Goal: Use online tool/utility: Use online tool/utility

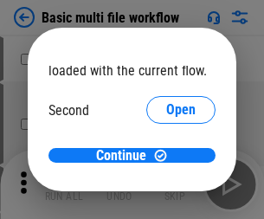
click at [166, 156] on span "Open" at bounding box center [180, 163] width 29 height 14
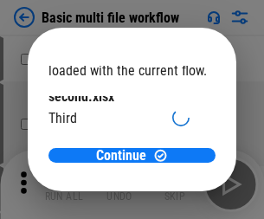
scroll to position [49, 0]
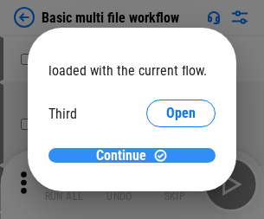
click at [126, 156] on span "Continue" at bounding box center [121, 156] width 50 height 14
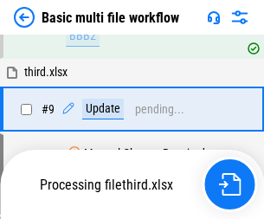
scroll to position [603, 0]
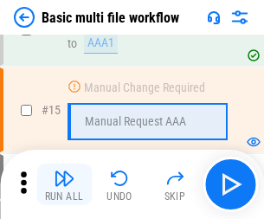
click at [64, 185] on img "button" at bounding box center [64, 178] width 21 height 21
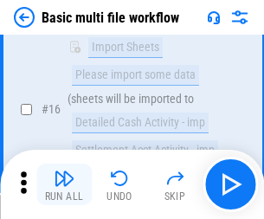
click at [64, 185] on img "button" at bounding box center [64, 178] width 21 height 21
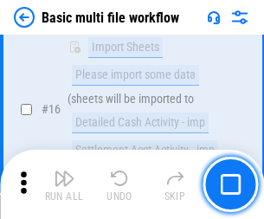
scroll to position [1153, 0]
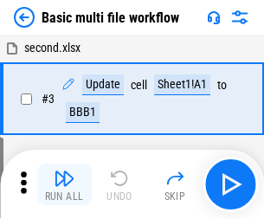
click at [64, 185] on img "button" at bounding box center [64, 178] width 21 height 21
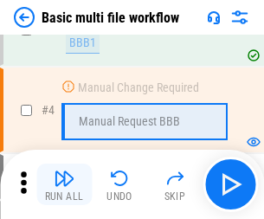
click at [64, 185] on img "button" at bounding box center [64, 178] width 21 height 21
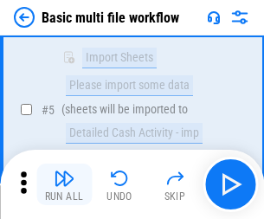
click at [64, 185] on img "button" at bounding box center [64, 178] width 21 height 21
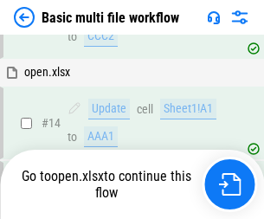
scroll to position [1031, 0]
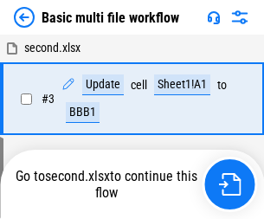
scroll to position [185, 0]
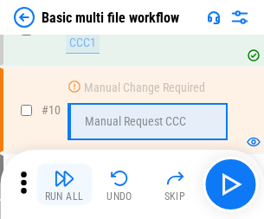
click at [64, 185] on img "button" at bounding box center [64, 178] width 21 height 21
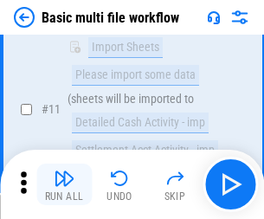
click at [64, 185] on img "button" at bounding box center [64, 178] width 21 height 21
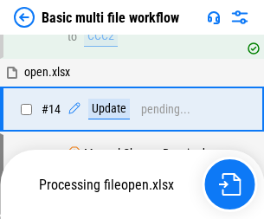
scroll to position [906, 0]
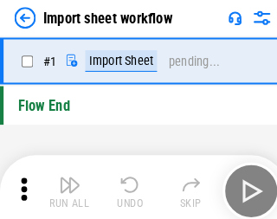
click at [64, 185] on img "button" at bounding box center [67, 178] width 21 height 21
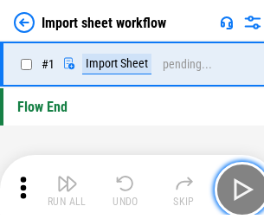
scroll to position [6, 0]
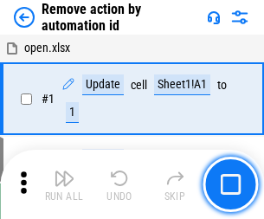
scroll to position [64, 0]
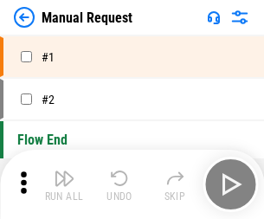
click at [64, 185] on img "button" at bounding box center [64, 178] width 21 height 21
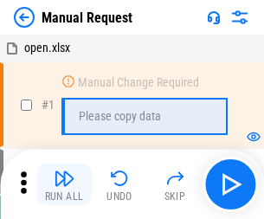
click at [64, 185] on img "button" at bounding box center [64, 178] width 21 height 21
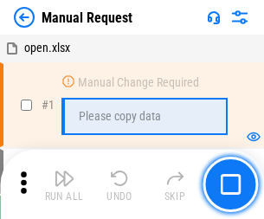
scroll to position [59, 0]
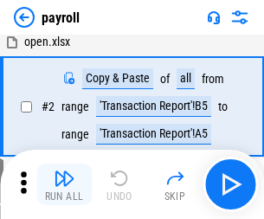
click at [64, 185] on img "button" at bounding box center [64, 178] width 21 height 21
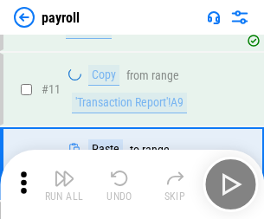
scroll to position [126, 0]
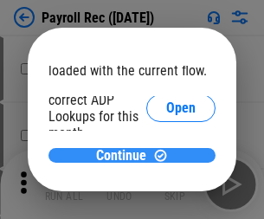
click at [126, 155] on span "Continue" at bounding box center [121, 156] width 50 height 14
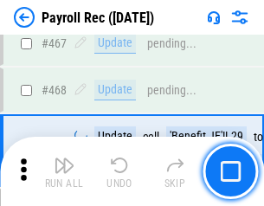
scroll to position [9235, 0]
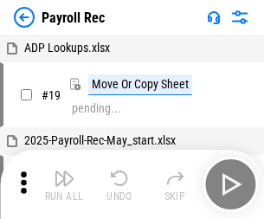
click at [64, 185] on img "button" at bounding box center [64, 178] width 21 height 21
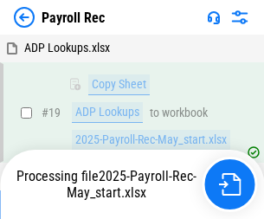
scroll to position [106, 0]
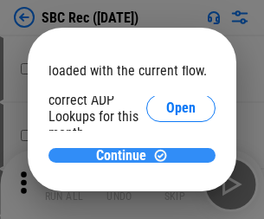
click at [126, 155] on span "Continue" at bounding box center [121, 156] width 50 height 14
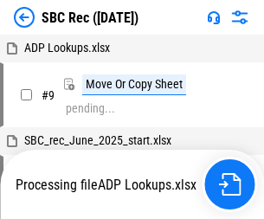
scroll to position [3, 0]
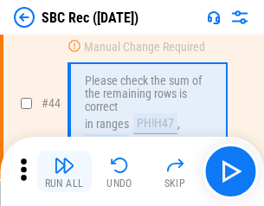
click at [64, 172] on img "button" at bounding box center [64, 165] width 21 height 21
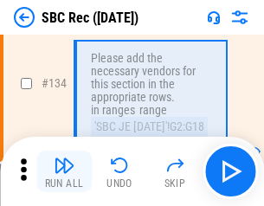
click at [64, 172] on img "button" at bounding box center [64, 165] width 21 height 21
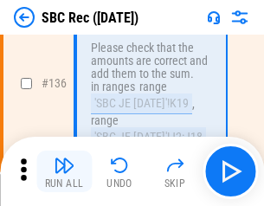
click at [64, 172] on img "button" at bounding box center [64, 165] width 21 height 21
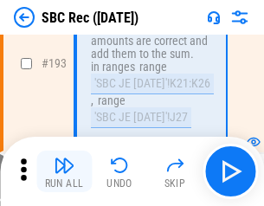
click at [64, 172] on img "button" at bounding box center [64, 165] width 21 height 21
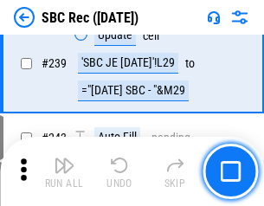
scroll to position [5567, 0]
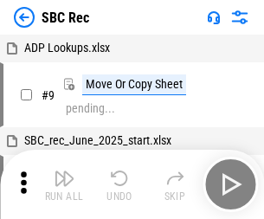
scroll to position [3, 0]
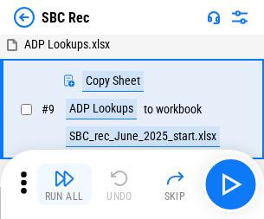
click at [64, 185] on img "button" at bounding box center [64, 178] width 21 height 21
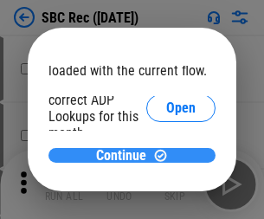
click at [126, 155] on span "Continue" at bounding box center [121, 156] width 50 height 14
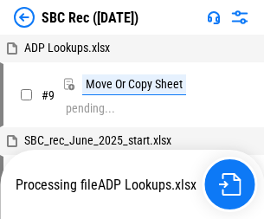
scroll to position [3, 0]
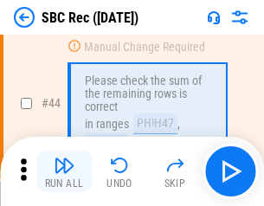
click at [64, 172] on img "button" at bounding box center [64, 165] width 21 height 21
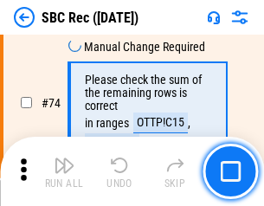
click at [64, 172] on img "button" at bounding box center [64, 165] width 21 height 21
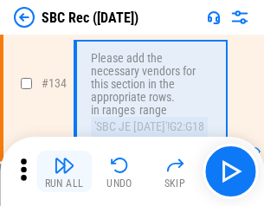
click at [64, 172] on img "button" at bounding box center [64, 165] width 21 height 21
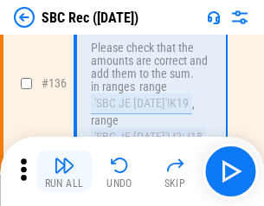
click at [64, 172] on img "button" at bounding box center [64, 165] width 21 height 21
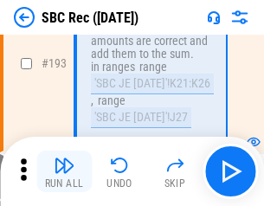
click at [64, 172] on img "button" at bounding box center [64, 165] width 21 height 21
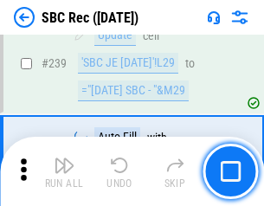
scroll to position [5567, 0]
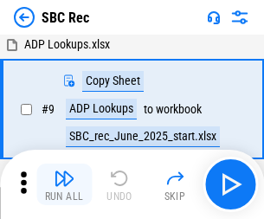
click at [64, 185] on img "button" at bounding box center [64, 178] width 21 height 21
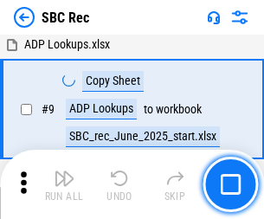
scroll to position [114, 0]
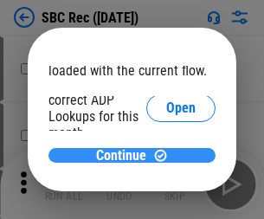
click at [126, 155] on span "Continue" at bounding box center [121, 156] width 50 height 14
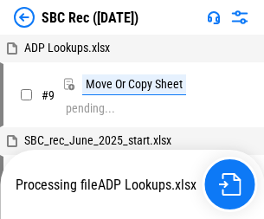
scroll to position [3, 0]
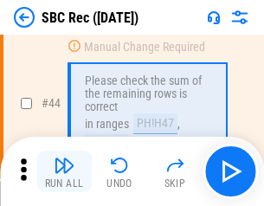
click at [64, 172] on img "button" at bounding box center [64, 165] width 21 height 21
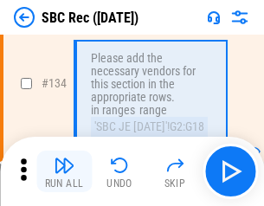
click at [64, 172] on img "button" at bounding box center [64, 165] width 21 height 21
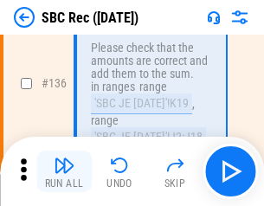
click at [64, 172] on img "button" at bounding box center [64, 165] width 21 height 21
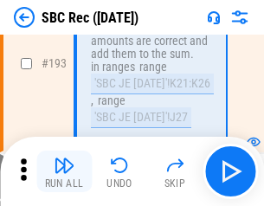
click at [64, 172] on img "button" at bounding box center [64, 165] width 21 height 21
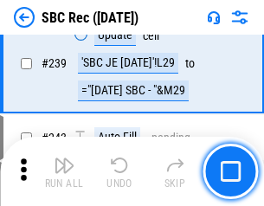
scroll to position [5567, 0]
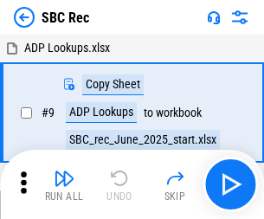
scroll to position [3, 0]
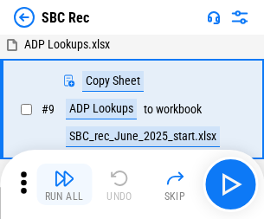
click at [64, 185] on img "button" at bounding box center [64, 178] width 21 height 21
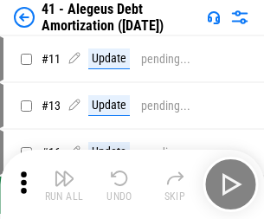
click at [64, 185] on img "button" at bounding box center [64, 178] width 21 height 21
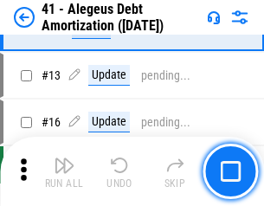
scroll to position [214, 0]
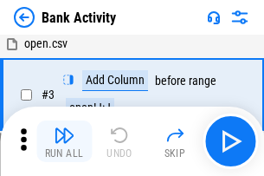
click at [64, 141] on img "button" at bounding box center [64, 135] width 21 height 21
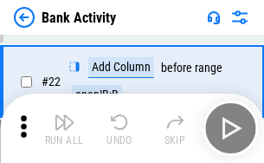
scroll to position [464, 0]
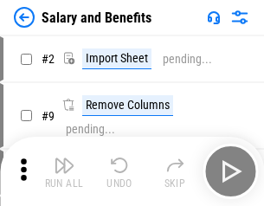
click at [64, 172] on img "button" at bounding box center [64, 165] width 21 height 21
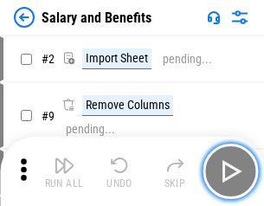
scroll to position [23, 0]
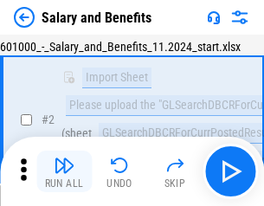
click at [64, 172] on img "button" at bounding box center [64, 165] width 21 height 21
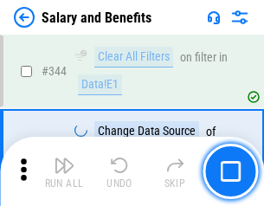
scroll to position [8114, 0]
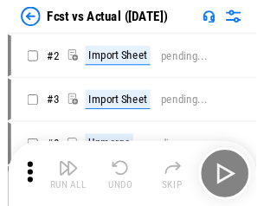
scroll to position [23, 0]
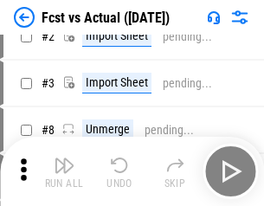
click at [64, 172] on img "button" at bounding box center [64, 165] width 21 height 21
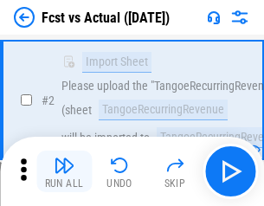
click at [64, 172] on img "button" at bounding box center [64, 165] width 21 height 21
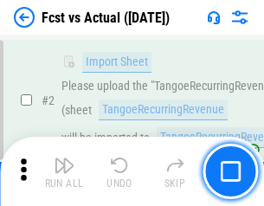
scroll to position [162, 0]
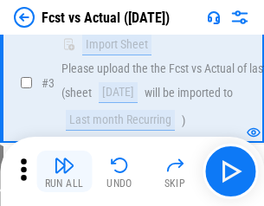
click at [64, 172] on img "button" at bounding box center [64, 165] width 21 height 21
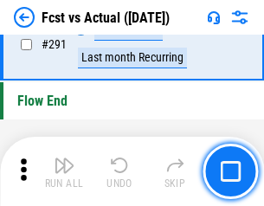
scroll to position [8201, 0]
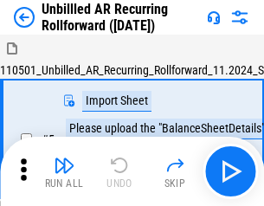
scroll to position [37, 0]
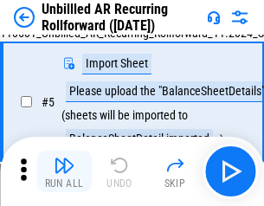
click at [64, 172] on img "button" at bounding box center [64, 165] width 21 height 21
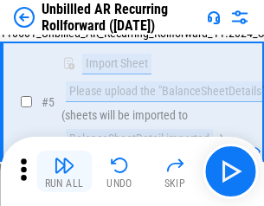
click at [64, 172] on img "button" at bounding box center [64, 165] width 21 height 21
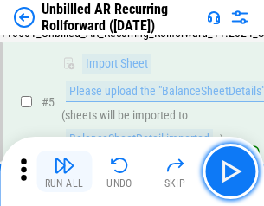
scroll to position [163, 0]
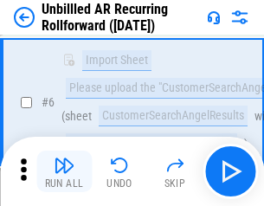
click at [64, 172] on img "button" at bounding box center [64, 165] width 21 height 21
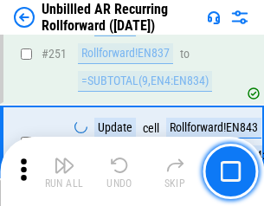
scroll to position [5886, 0]
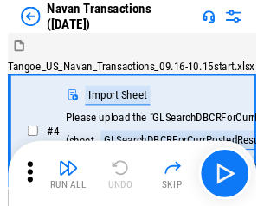
scroll to position [28, 0]
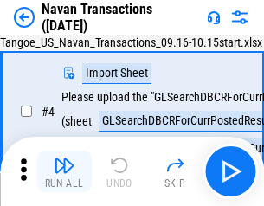
click at [64, 172] on img "button" at bounding box center [64, 165] width 21 height 21
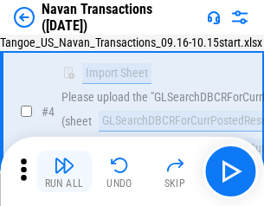
click at [64, 172] on img "button" at bounding box center [64, 165] width 21 height 21
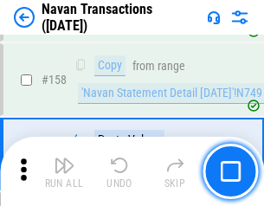
scroll to position [5618, 0]
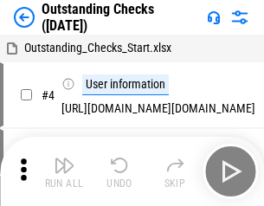
click at [64, 172] on img "button" at bounding box center [64, 165] width 21 height 21
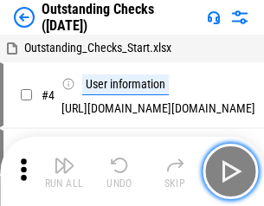
scroll to position [73, 0]
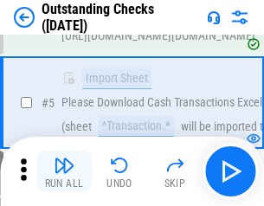
click at [64, 172] on img "button" at bounding box center [64, 165] width 21 height 21
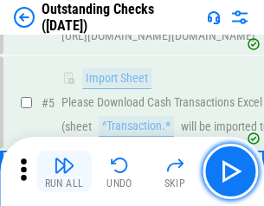
scroll to position [181, 0]
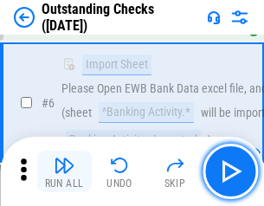
click at [64, 172] on img "button" at bounding box center [64, 165] width 21 height 21
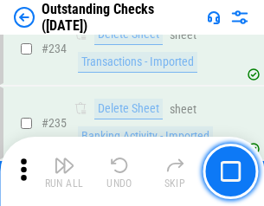
scroll to position [5262, 0]
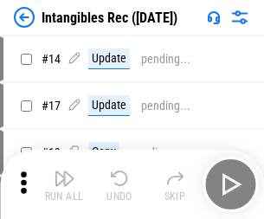
click at [64, 185] on img "button" at bounding box center [64, 178] width 21 height 21
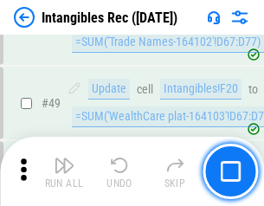
scroll to position [675, 0]
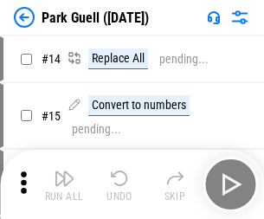
click at [64, 172] on img "button" at bounding box center [64, 178] width 21 height 21
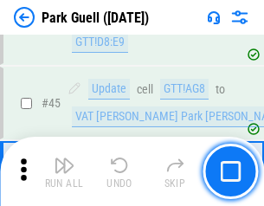
scroll to position [2167, 0]
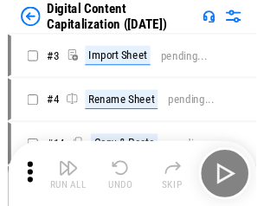
scroll to position [37, 0]
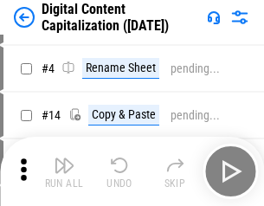
click at [64, 172] on img "button" at bounding box center [64, 165] width 21 height 21
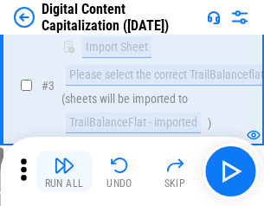
click at [64, 172] on img "button" at bounding box center [64, 165] width 21 height 21
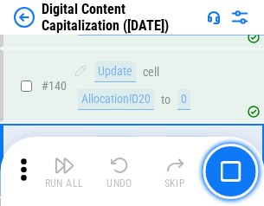
scroll to position [1825, 0]
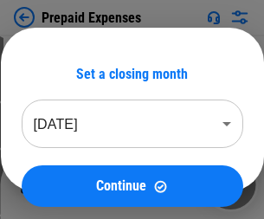
click at [64, 172] on img "button" at bounding box center [64, 178] width 21 height 21
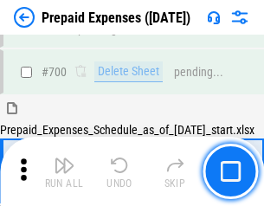
scroll to position [4663, 0]
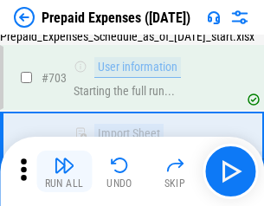
click at [64, 172] on img "button" at bounding box center [64, 165] width 21 height 21
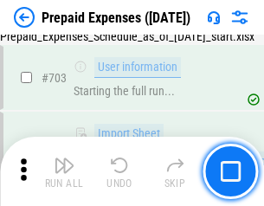
scroll to position [4765, 0]
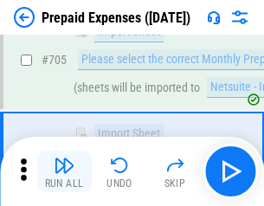
click at [64, 172] on img "button" at bounding box center [64, 165] width 21 height 21
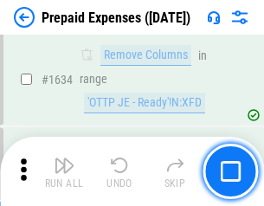
scroll to position [16873, 0]
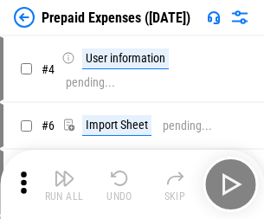
click at [64, 185] on img "button" at bounding box center [64, 178] width 21 height 21
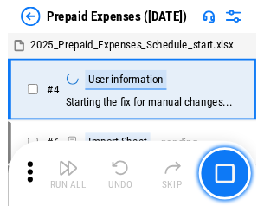
scroll to position [76, 0]
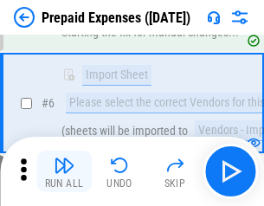
click at [64, 172] on img "button" at bounding box center [64, 165] width 21 height 21
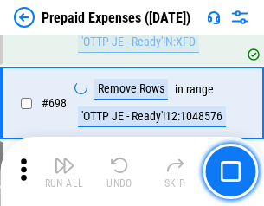
scroll to position [6034, 0]
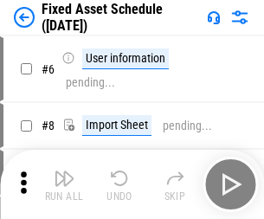
click at [64, 185] on img "button" at bounding box center [64, 178] width 21 height 21
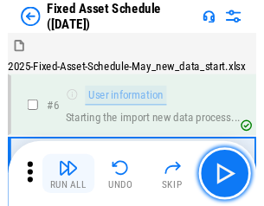
scroll to position [94, 0]
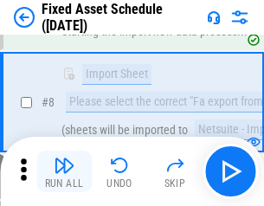
click at [64, 172] on img "button" at bounding box center [64, 165] width 21 height 21
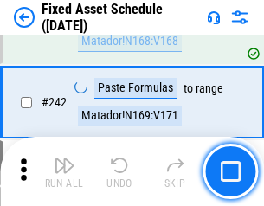
scroll to position [5368, 0]
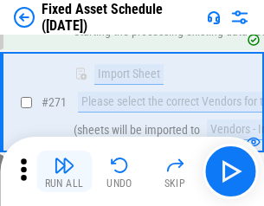
click at [64, 172] on img "button" at bounding box center [64, 165] width 21 height 21
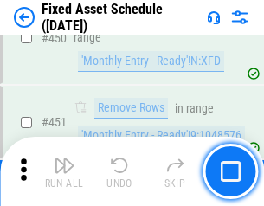
scroll to position [7747, 0]
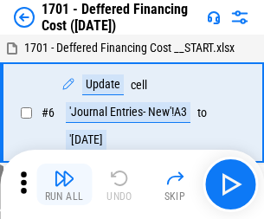
click at [64, 185] on img "button" at bounding box center [64, 178] width 21 height 21
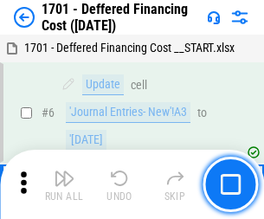
scroll to position [208, 0]
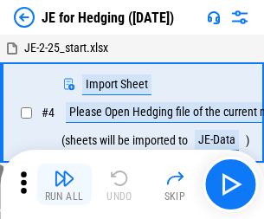
click at [64, 172] on img "button" at bounding box center [64, 178] width 21 height 21
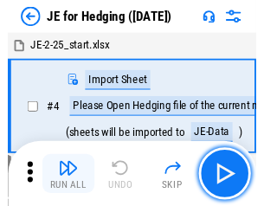
scroll to position [3, 0]
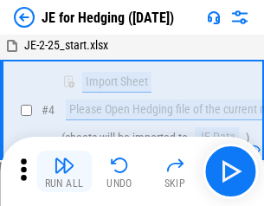
click at [64, 172] on img "button" at bounding box center [64, 165] width 21 height 21
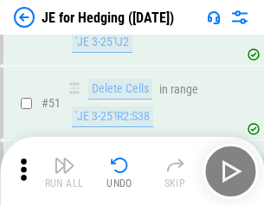
scroll to position [1122, 0]
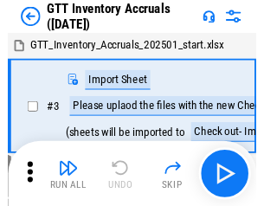
scroll to position [3, 0]
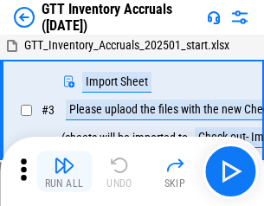
click at [64, 172] on img "button" at bounding box center [64, 165] width 21 height 21
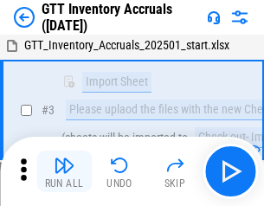
click at [64, 172] on img "button" at bounding box center [64, 165] width 21 height 21
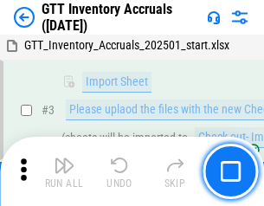
scroll to position [112, 0]
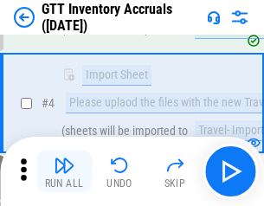
click at [64, 172] on img "button" at bounding box center [64, 165] width 21 height 21
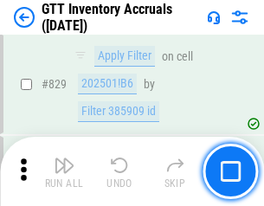
scroll to position [13154, 0]
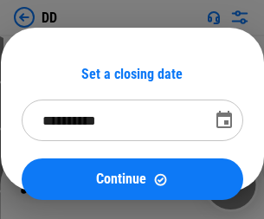
click at [64, 185] on img "button" at bounding box center [64, 178] width 21 height 21
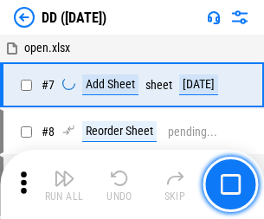
scroll to position [167, 0]
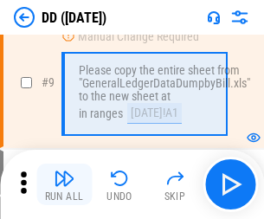
click at [64, 185] on img "button" at bounding box center [64, 178] width 21 height 21
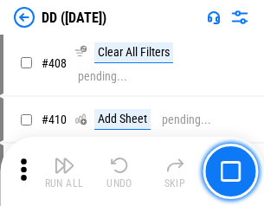
scroll to position [7754, 0]
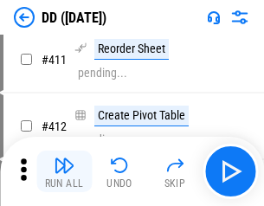
click at [64, 172] on img "button" at bounding box center [64, 165] width 21 height 21
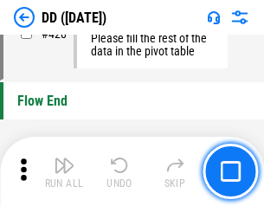
scroll to position [8294, 0]
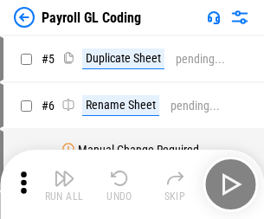
click at [64, 185] on img "button" at bounding box center [64, 178] width 21 height 21
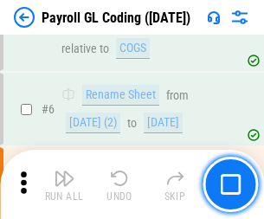
scroll to position [208, 0]
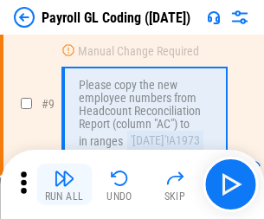
click at [64, 185] on img "button" at bounding box center [64, 178] width 21 height 21
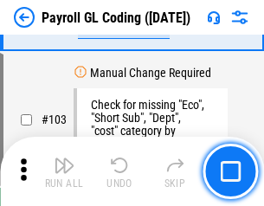
scroll to position [4066, 0]
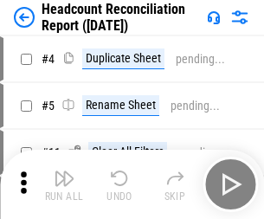
click at [64, 185] on img "button" at bounding box center [64, 178] width 21 height 21
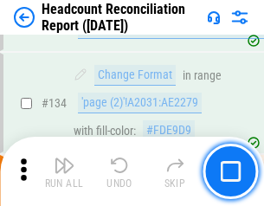
scroll to position [2083, 0]
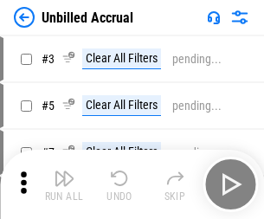
click at [64, 185] on img "button" at bounding box center [64, 178] width 21 height 21
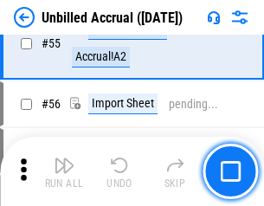
scroll to position [1809, 0]
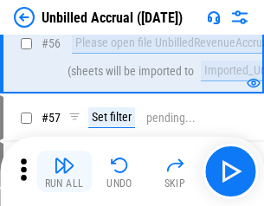
click at [64, 172] on img "button" at bounding box center [64, 165] width 21 height 21
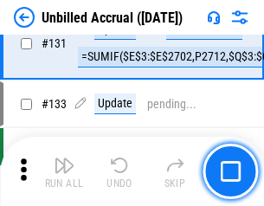
scroll to position [5162, 0]
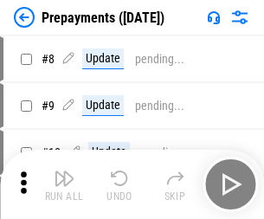
click at [64, 185] on img "button" at bounding box center [64, 178] width 21 height 21
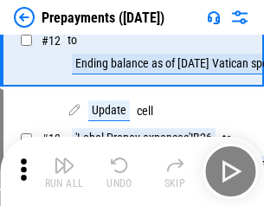
scroll to position [108, 0]
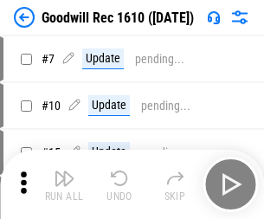
click at [64, 185] on img "button" at bounding box center [64, 178] width 21 height 21
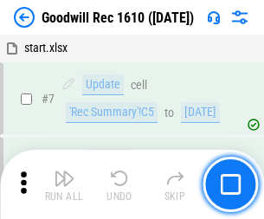
scroll to position [296, 0]
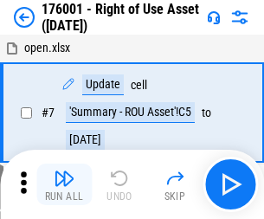
click at [64, 185] on img "button" at bounding box center [64, 178] width 21 height 21
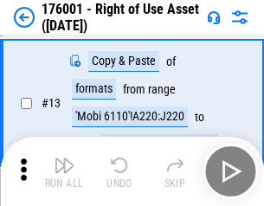
scroll to position [112, 0]
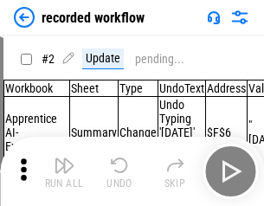
click at [64, 172] on img "button" at bounding box center [64, 165] width 21 height 21
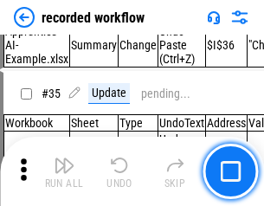
scroll to position [5417, 0]
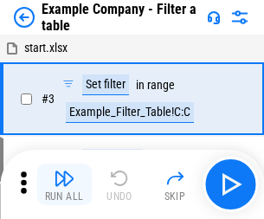
click at [64, 185] on img "button" at bounding box center [64, 178] width 21 height 21
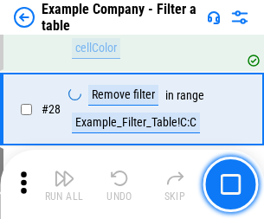
scroll to position [1586, 0]
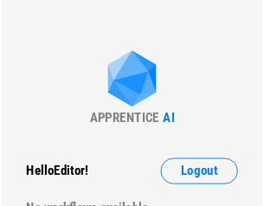
scroll to position [27, 0]
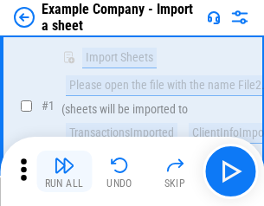
click at [64, 172] on img "button" at bounding box center [64, 165] width 21 height 21
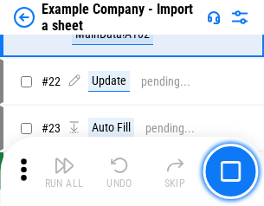
scroll to position [383, 0]
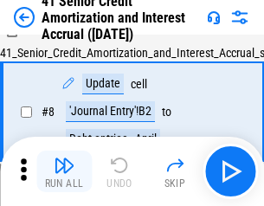
click at [64, 172] on img "button" at bounding box center [64, 165] width 21 height 21
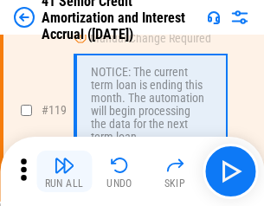
click at [64, 172] on img "button" at bounding box center [64, 165] width 21 height 21
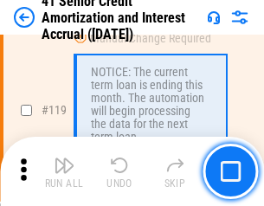
scroll to position [1635, 0]
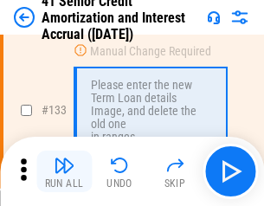
click at [64, 172] on img "button" at bounding box center [64, 165] width 21 height 21
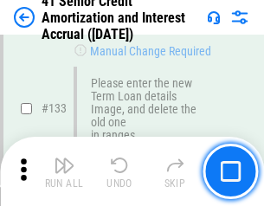
scroll to position [1811, 0]
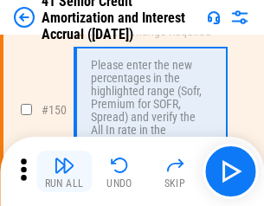
click at [64, 172] on img "button" at bounding box center [64, 165] width 21 height 21
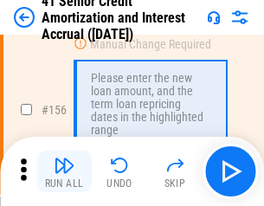
click at [64, 172] on img "button" at bounding box center [64, 165] width 21 height 21
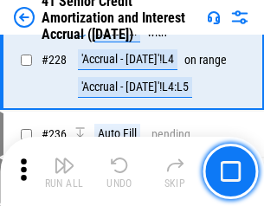
scroll to position [3881, 0]
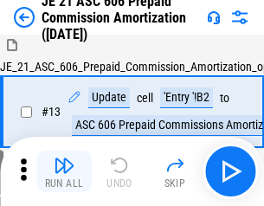
click at [64, 172] on img "button" at bounding box center [64, 165] width 21 height 21
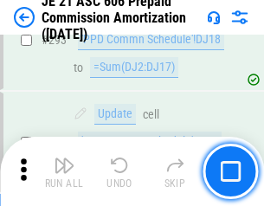
scroll to position [3189, 0]
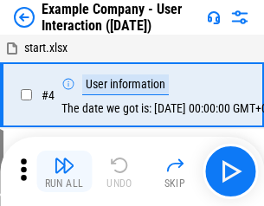
click at [64, 172] on img "button" at bounding box center [64, 165] width 21 height 21
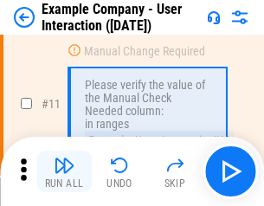
click at [64, 172] on img "button" at bounding box center [64, 165] width 21 height 21
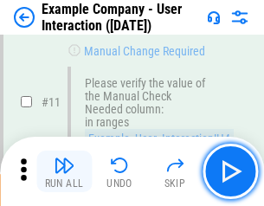
scroll to position [375, 0]
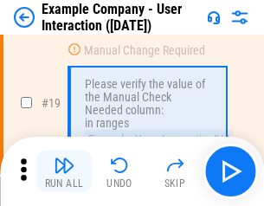
click at [64, 172] on img "button" at bounding box center [64, 165] width 21 height 21
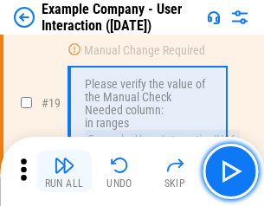
click at [64, 172] on img "button" at bounding box center [64, 165] width 21 height 21
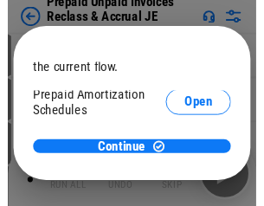
scroll to position [103, 0]
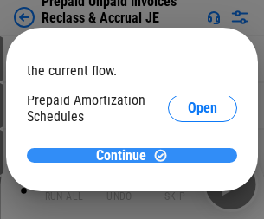
click at [126, 155] on span "Continue" at bounding box center [121, 156] width 50 height 14
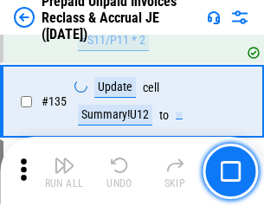
scroll to position [2246, 0]
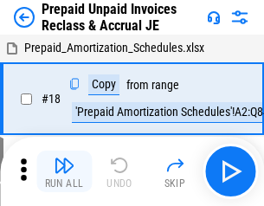
click at [64, 172] on img "button" at bounding box center [64, 165] width 21 height 21
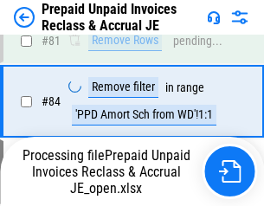
scroll to position [1163, 0]
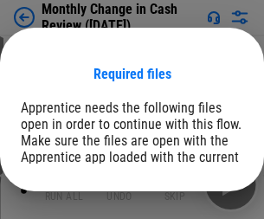
click at [194, 206] on span "Open" at bounding box center [208, 213] width 29 height 14
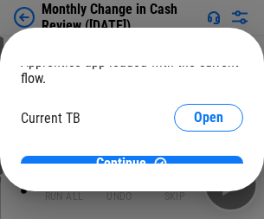
click at [194, 164] on span "Open" at bounding box center [208, 171] width 29 height 14
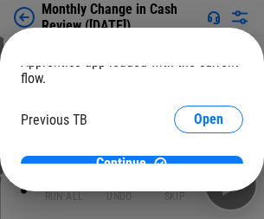
scroll to position [56, 0]
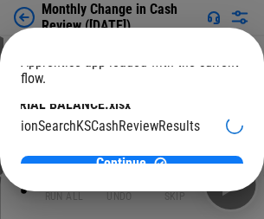
scroll to position [109, 69]
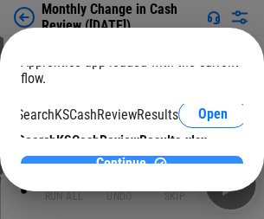
click at [126, 157] on span "Continue" at bounding box center [121, 164] width 50 height 14
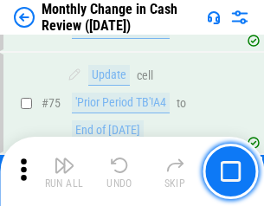
scroll to position [1240, 0]
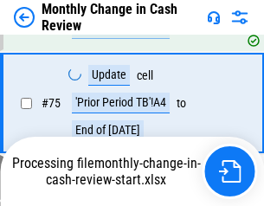
scroll to position [1240, 0]
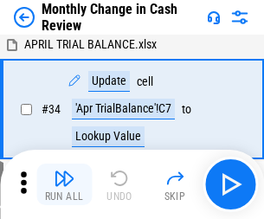
click at [64, 185] on img "button" at bounding box center [64, 178] width 21 height 21
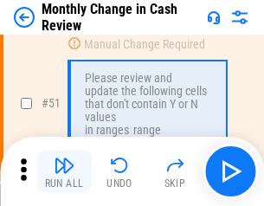
click at [64, 172] on img "button" at bounding box center [64, 165] width 21 height 21
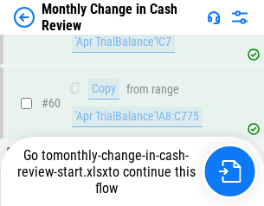
scroll to position [1240, 0]
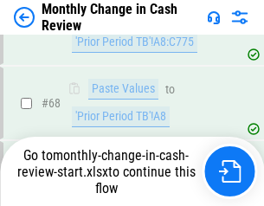
scroll to position [1240, 0]
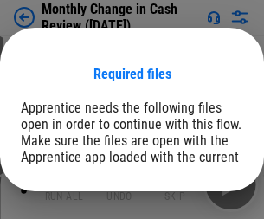
click at [194, 206] on span "Open" at bounding box center [208, 213] width 29 height 14
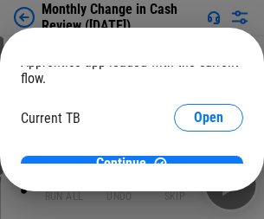
click at [194, 164] on span "Open" at bounding box center [208, 171] width 29 height 14
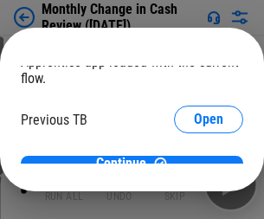
scroll to position [56, 0]
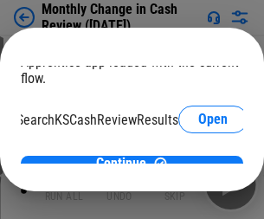
scroll to position [109, 69]
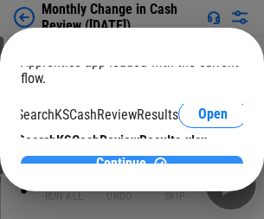
click at [126, 157] on span "Continue" at bounding box center [121, 164] width 50 height 14
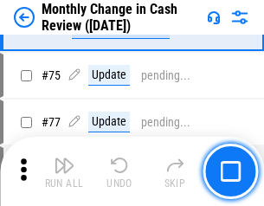
scroll to position [1240, 0]
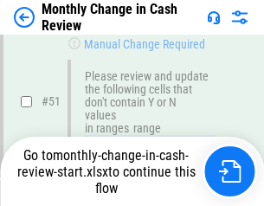
scroll to position [1240, 0]
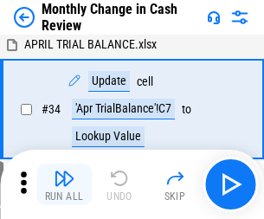
click at [64, 185] on img "button" at bounding box center [64, 178] width 21 height 21
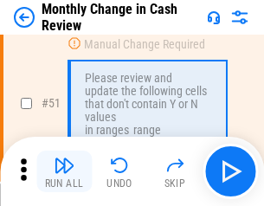
click at [64, 172] on img "button" at bounding box center [64, 165] width 21 height 21
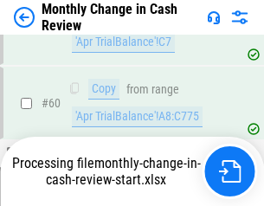
scroll to position [1240, 0]
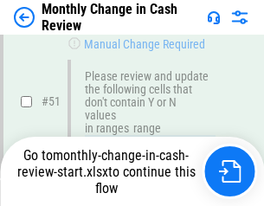
scroll to position [1240, 0]
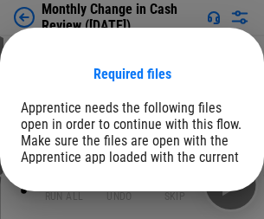
click at [194, 206] on span "Open" at bounding box center [208, 213] width 29 height 14
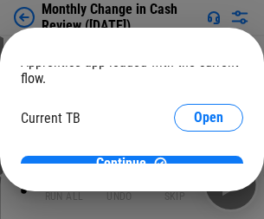
click at [194, 164] on span "Open" at bounding box center [208, 171] width 29 height 14
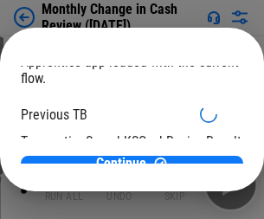
scroll to position [56, 0]
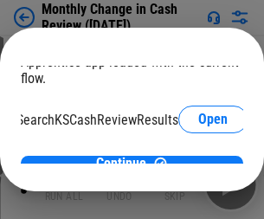
scroll to position [109, 69]
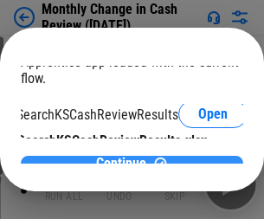
click at [126, 157] on span "Continue" at bounding box center [121, 164] width 50 height 14
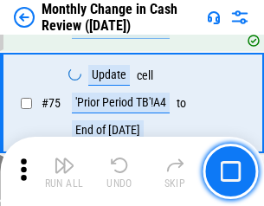
scroll to position [1240, 0]
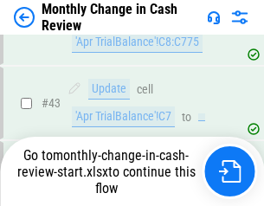
scroll to position [1240, 0]
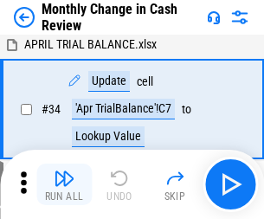
click at [64, 185] on img "button" at bounding box center [64, 178] width 21 height 21
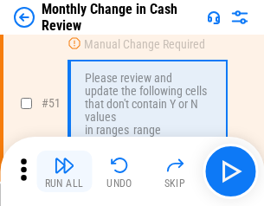
click at [64, 172] on img "button" at bounding box center [64, 165] width 21 height 21
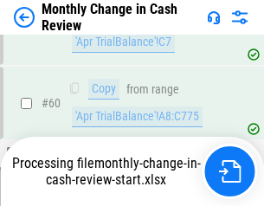
scroll to position [1240, 0]
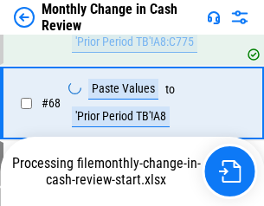
scroll to position [1240, 0]
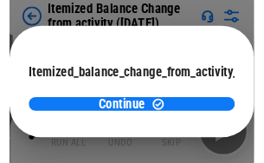
scroll to position [127, 0]
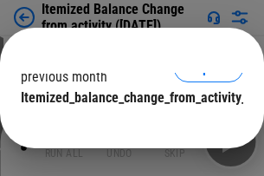
click at [126, 126] on span "Continue" at bounding box center [121, 133] width 50 height 14
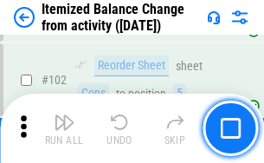
scroll to position [2898, 0]
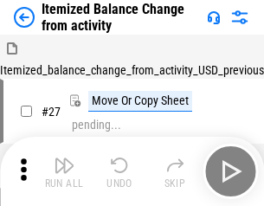
scroll to position [27, 0]
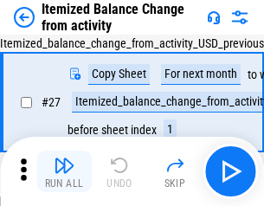
click at [64, 172] on img "button" at bounding box center [64, 165] width 21 height 21
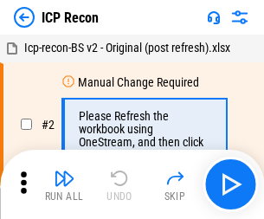
scroll to position [8, 0]
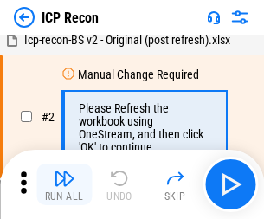
click at [64, 185] on img "button" at bounding box center [64, 178] width 21 height 21
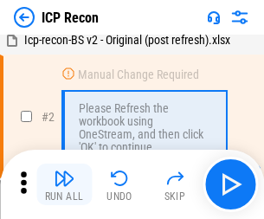
click at [64, 185] on img "button" at bounding box center [64, 178] width 21 height 21
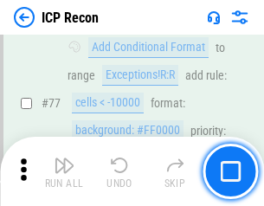
scroll to position [1557, 0]
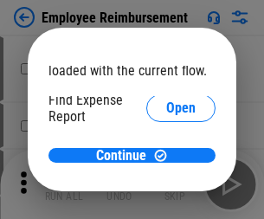
click at [166, 201] on span "Open" at bounding box center [180, 208] width 29 height 14
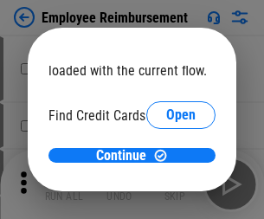
scroll to position [101, 0]
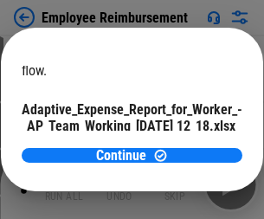
click at [193, 146] on span "Open" at bounding box center [207, 153] width 29 height 14
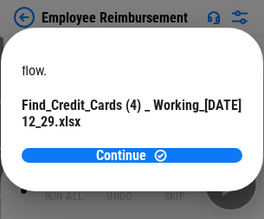
scroll to position [180, 0]
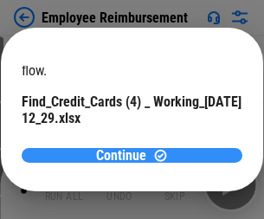
click at [126, 155] on span "Continue" at bounding box center [121, 156] width 50 height 14
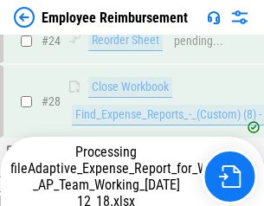
scroll to position [810, 0]
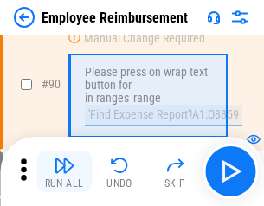
click at [64, 172] on img "button" at bounding box center [64, 165] width 21 height 21
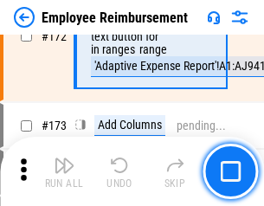
click at [64, 172] on img "button" at bounding box center [64, 165] width 21 height 21
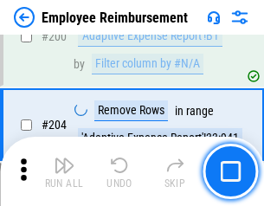
scroll to position [4385, 0]
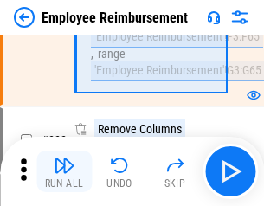
click at [64, 172] on img "button" at bounding box center [64, 165] width 21 height 21
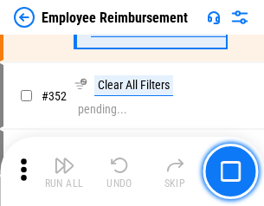
click at [64, 172] on img "button" at bounding box center [64, 165] width 21 height 21
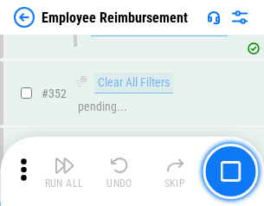
scroll to position [8934, 0]
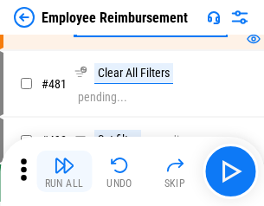
click at [64, 172] on img "button" at bounding box center [64, 165] width 21 height 21
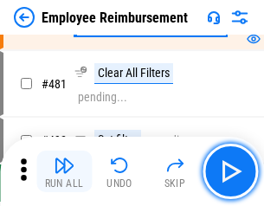
click at [64, 172] on img "button" at bounding box center [64, 165] width 21 height 21
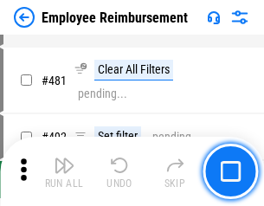
scroll to position [10595, 0]
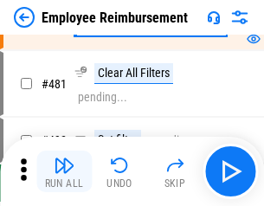
click at [64, 172] on img "button" at bounding box center [64, 165] width 21 height 21
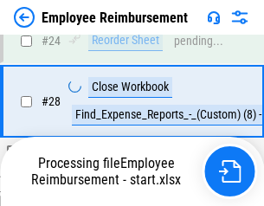
scroll to position [810, 0]
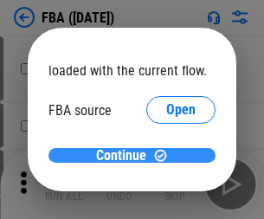
click at [126, 156] on span "Continue" at bounding box center [121, 156] width 50 height 14
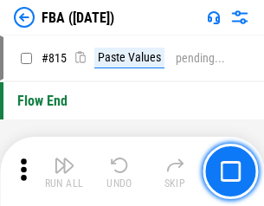
scroll to position [15513, 0]
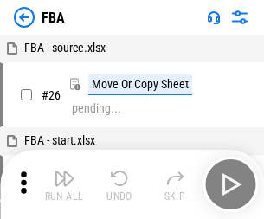
scroll to position [17, 0]
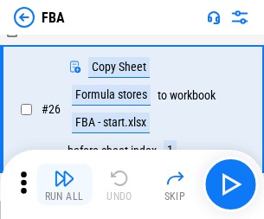
click at [64, 185] on img "button" at bounding box center [64, 178] width 21 height 21
